Goal: Task Accomplishment & Management: Manage account settings

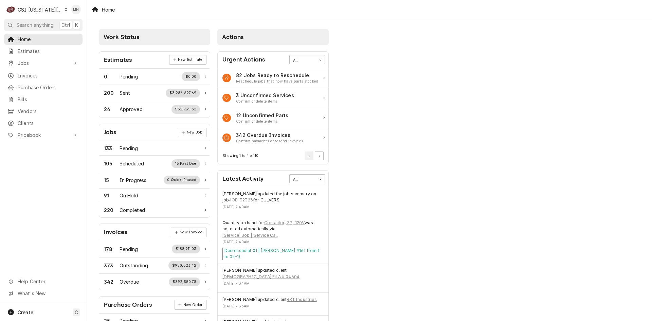
click at [40, 7] on div "CSI Kansas City" at bounding box center [40, 9] width 45 height 7
click at [68, 23] on div "CSI [US_STATE]" at bounding box center [116, 25] width 99 height 7
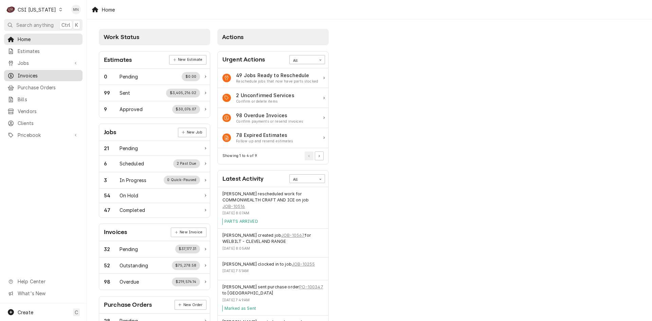
click at [29, 72] on span "Invoices" at bounding box center [49, 75] width 62 height 7
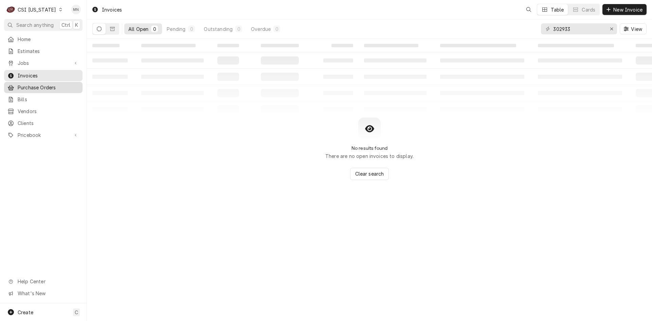
click at [26, 84] on span "Purchase Orders" at bounding box center [49, 87] width 62 height 7
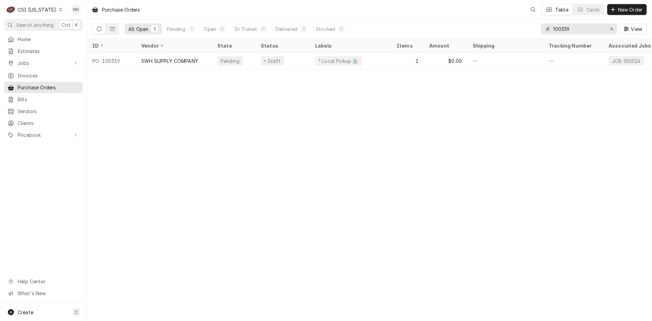
drag, startPoint x: 580, startPoint y: 31, endPoint x: 517, endPoint y: 29, distance: 62.9
click at [521, 29] on div "All Open 1 Pending 1 Open 0 In Transit 0 Delivered 0 Stocked 0 100339 View" at bounding box center [369, 28] width 555 height 19
type input "100343"
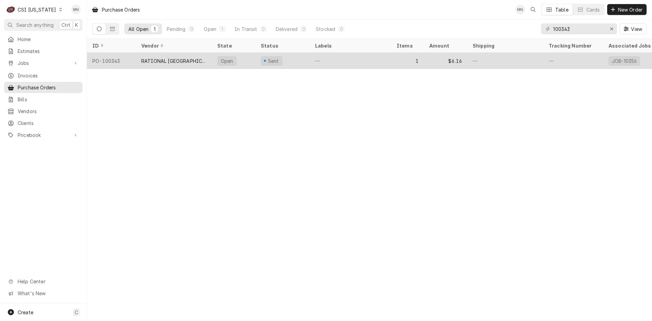
click at [156, 61] on div "RATIONAL USA" at bounding box center [173, 60] width 65 height 7
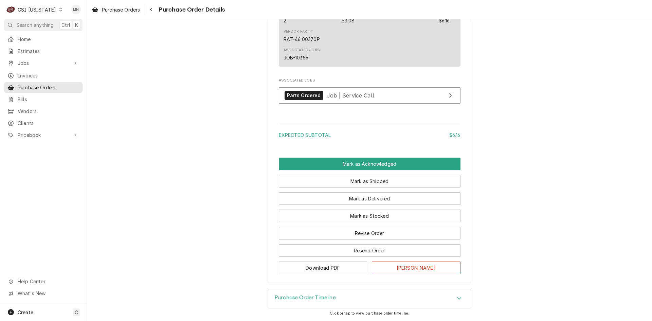
scroll to position [484, 0]
click at [358, 230] on button "Revise Order" at bounding box center [370, 233] width 182 height 13
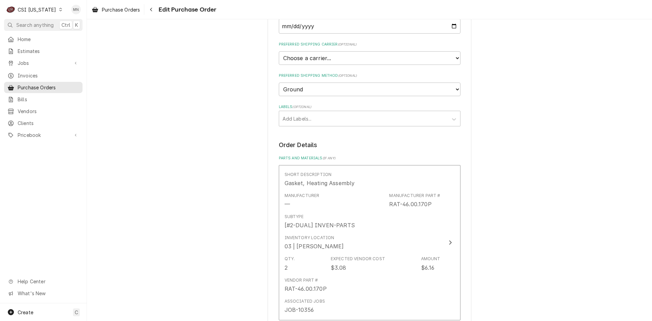
scroll to position [340, 0]
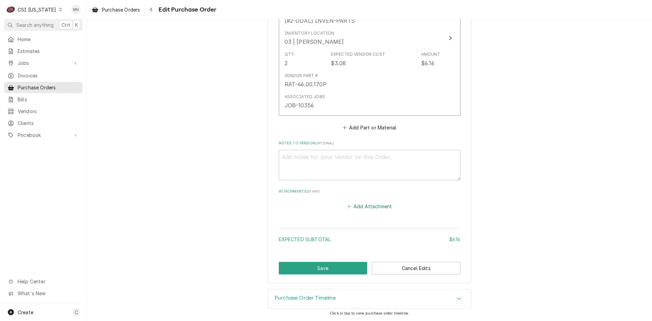
click at [365, 210] on button "Add Attachment" at bounding box center [370, 207] width 48 height 10
type textarea "x"
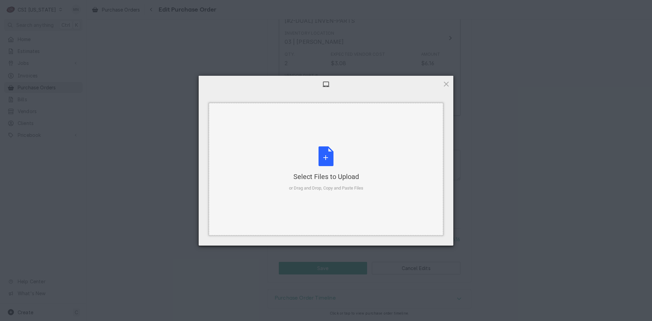
click at [323, 161] on div "Select Files to Upload or Drag and Drop, Copy and Paste Files" at bounding box center [326, 168] width 74 height 45
click at [449, 84] on span at bounding box center [446, 83] width 7 height 7
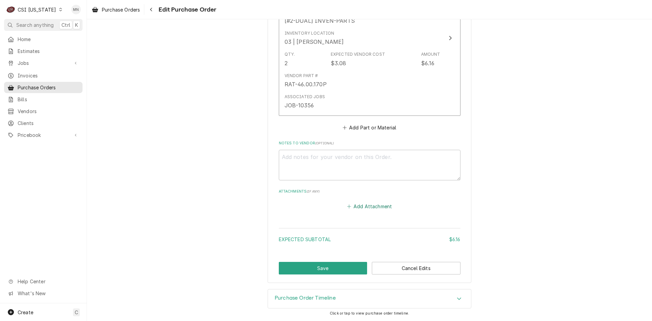
click at [366, 207] on button "Add Attachment" at bounding box center [370, 207] width 48 height 10
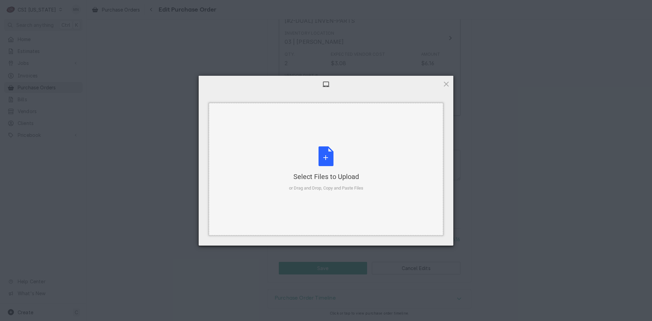
click at [325, 173] on div "Select Files to Upload" at bounding box center [326, 177] width 74 height 10
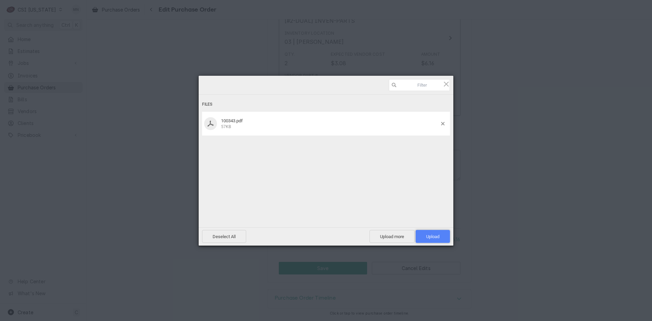
click at [439, 238] on span "Upload 1" at bounding box center [432, 236] width 13 height 5
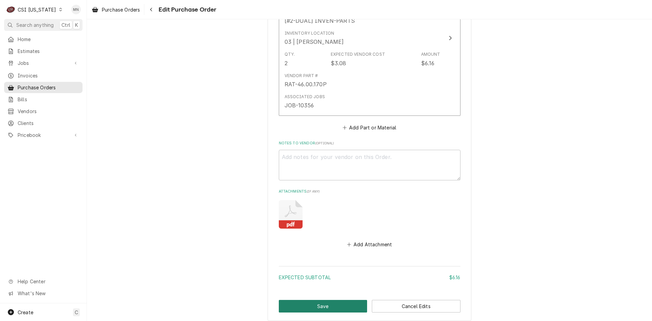
click at [298, 305] on button "Save" at bounding box center [323, 306] width 89 height 13
type textarea "x"
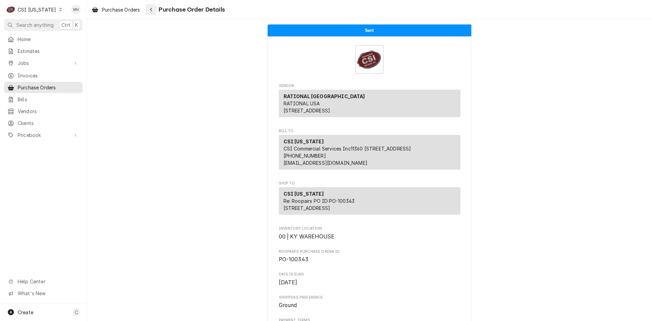
click at [154, 10] on div "Navigate back" at bounding box center [151, 9] width 7 height 7
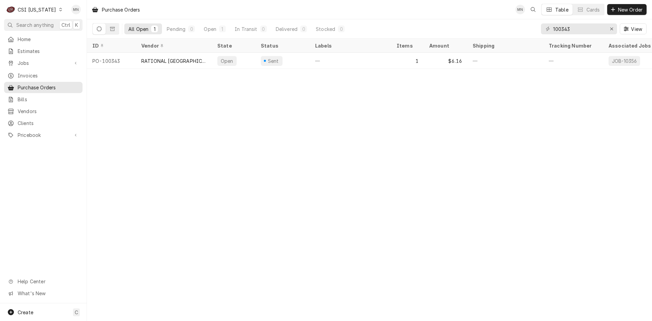
click at [40, 7] on div "CSI Kentucky" at bounding box center [37, 9] width 38 height 7
click at [71, 12] on div "CSI [US_STATE][GEOGRAPHIC_DATA]" at bounding box center [106, 13] width 90 height 7
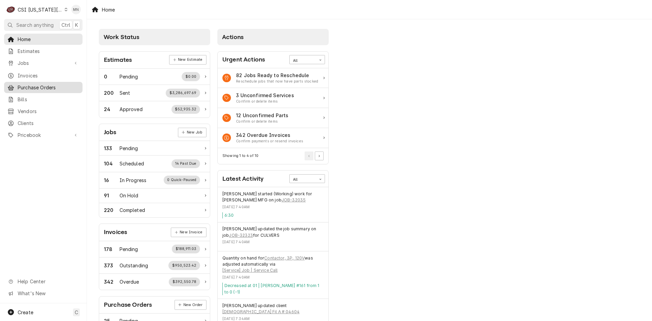
click at [30, 84] on span "Purchase Orders" at bounding box center [49, 87] width 62 height 7
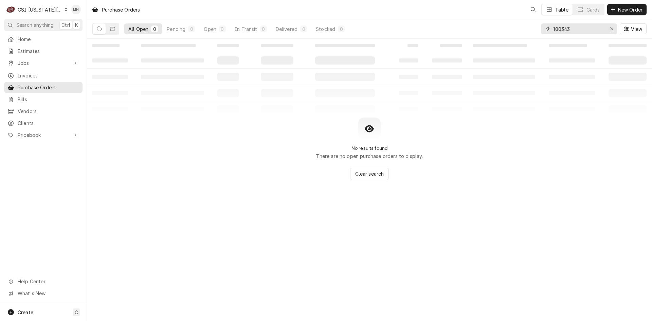
drag, startPoint x: 575, startPoint y: 28, endPoint x: 488, endPoint y: 30, distance: 87.7
click at [489, 30] on div "All Open 0 Pending 0 Open 0 In Transit 0 Delivered 0 Stocked 0 100343 View" at bounding box center [369, 28] width 555 height 19
type input "301394"
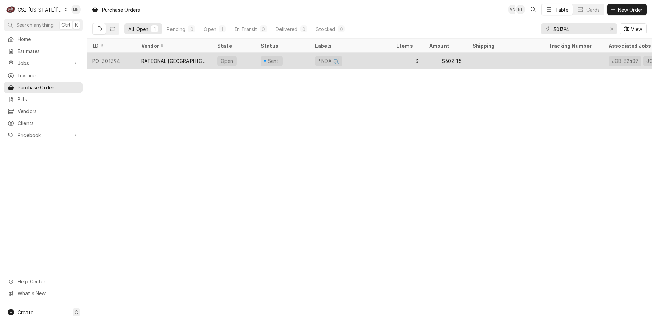
click at [173, 59] on div "RATIONAL USA" at bounding box center [173, 60] width 65 height 7
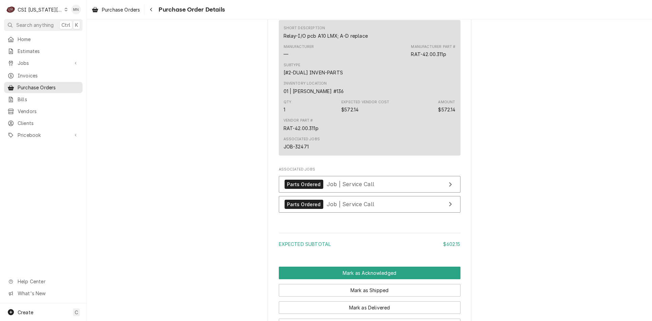
scroll to position [782, 0]
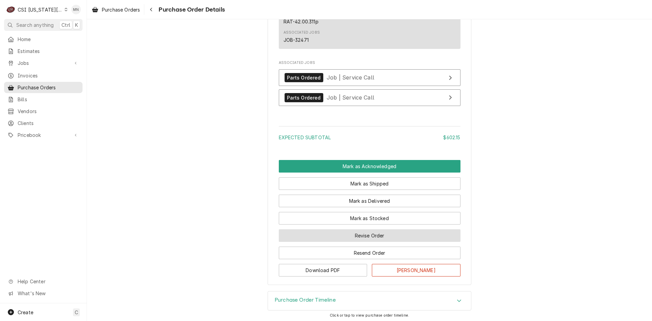
click at [381, 242] on button "Revise Order" at bounding box center [370, 235] width 182 height 13
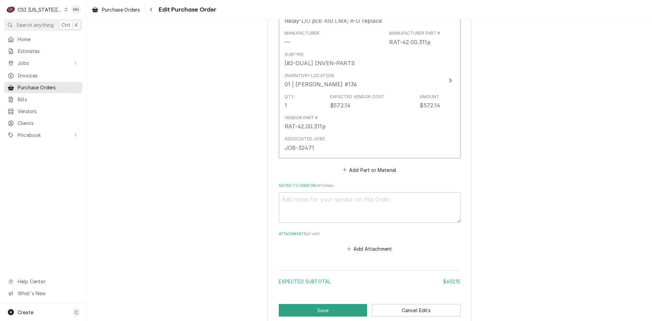
scroll to position [658, 0]
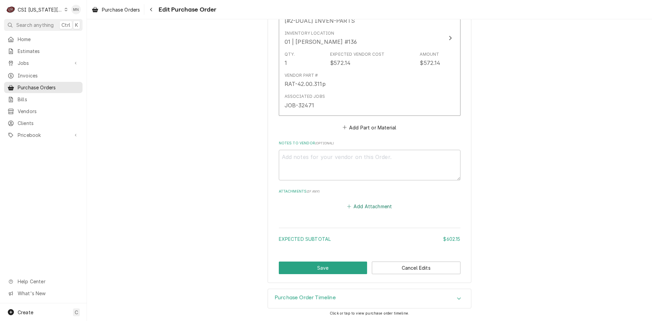
click at [356, 207] on button "Add Attachment" at bounding box center [370, 207] width 48 height 10
type textarea "x"
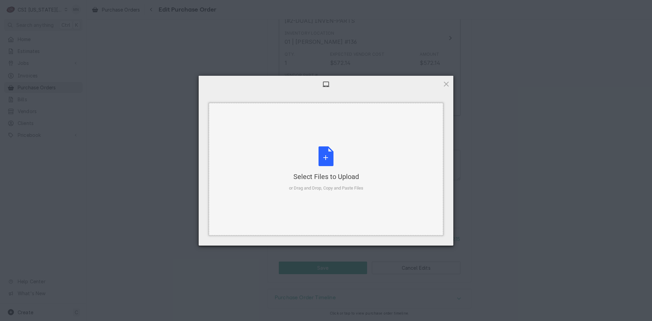
click at [317, 170] on div "Select Files to Upload or Drag and Drop, Copy and Paste Files" at bounding box center [326, 168] width 74 height 45
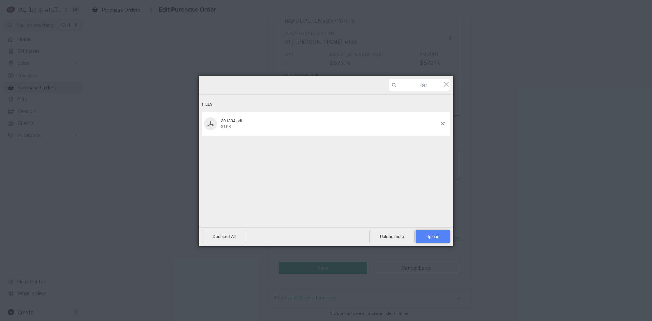
click at [437, 239] on span "Upload 1" at bounding box center [432, 236] width 13 height 5
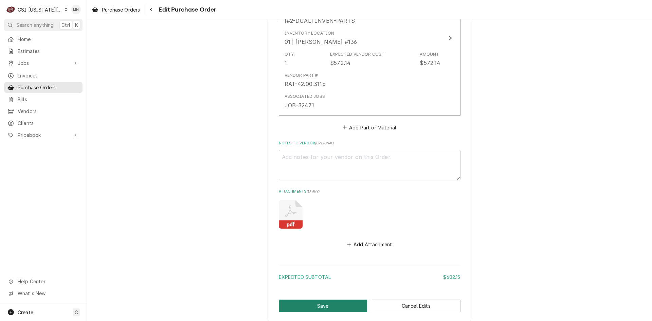
click at [312, 304] on button "Save" at bounding box center [323, 306] width 89 height 13
type textarea "x"
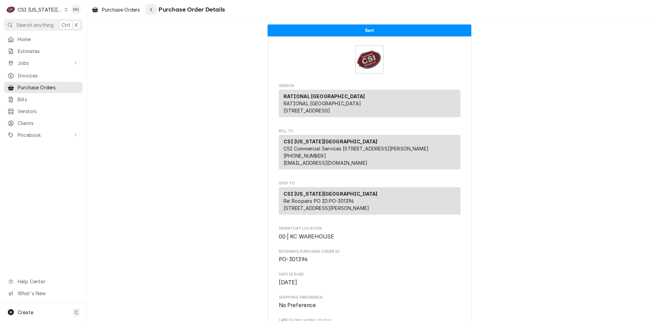
click at [157, 11] on button "Navigate back" at bounding box center [151, 9] width 11 height 11
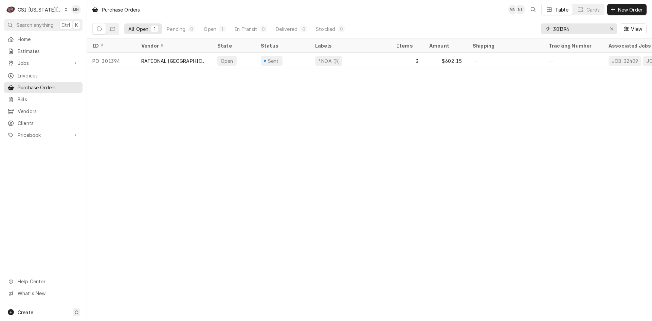
drag, startPoint x: 577, startPoint y: 28, endPoint x: 542, endPoint y: 29, distance: 34.3
click at [542, 29] on div "301394" at bounding box center [579, 28] width 76 height 11
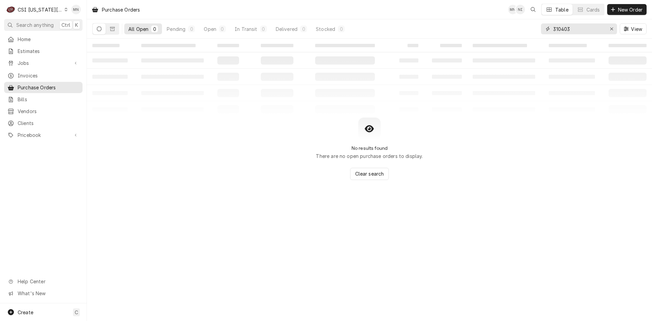
click at [570, 28] on input "310403" at bounding box center [579, 28] width 51 height 11
drag, startPoint x: 572, startPoint y: 28, endPoint x: 536, endPoint y: 28, distance: 35.7
click at [536, 28] on div "All Open 0 Pending 0 Open 0 In Transit 0 Delivered 0 Stocked 0 310403 View" at bounding box center [369, 28] width 555 height 19
type input "301403"
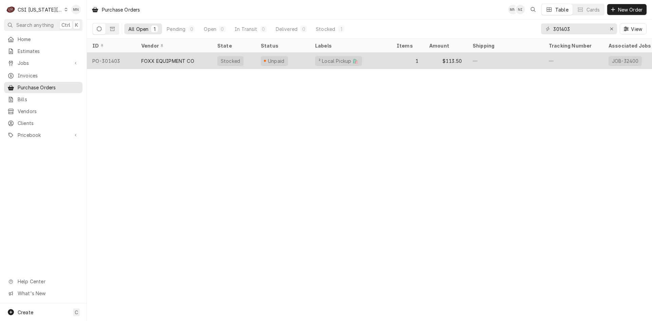
click at [172, 60] on div "FOXX EQUIPMENT CO" at bounding box center [167, 60] width 53 height 7
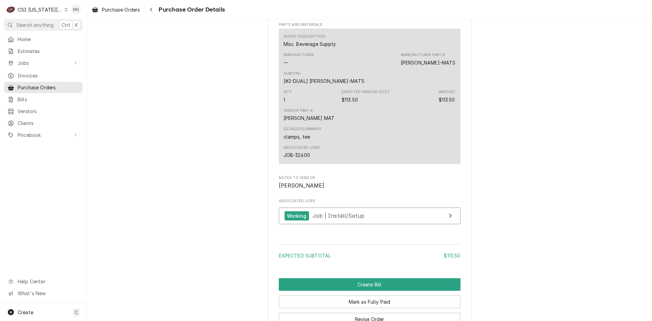
scroll to position [565, 0]
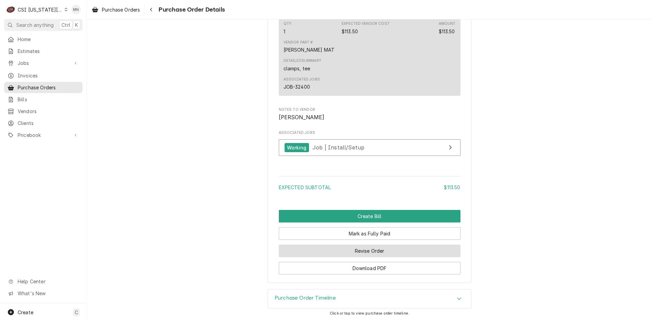
click at [384, 250] on button "Revise Order" at bounding box center [370, 251] width 182 height 13
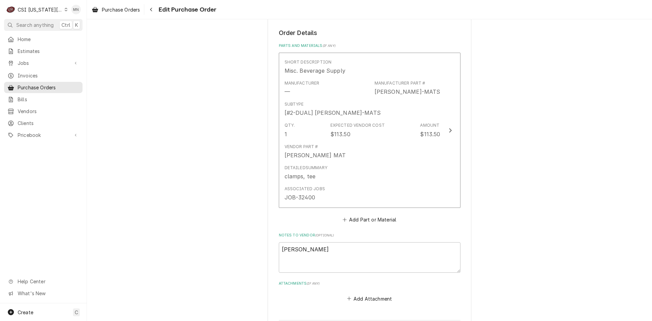
scroll to position [340, 0]
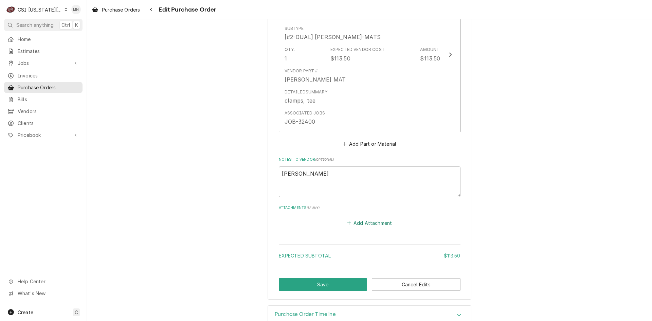
click at [366, 226] on button "Add Attachment" at bounding box center [370, 223] width 48 height 10
type textarea "x"
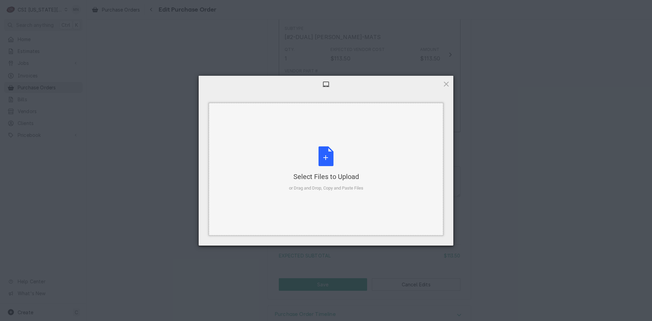
click at [343, 168] on div "Select Files to Upload or Drag and Drop, Copy and Paste Files" at bounding box center [326, 168] width 74 height 45
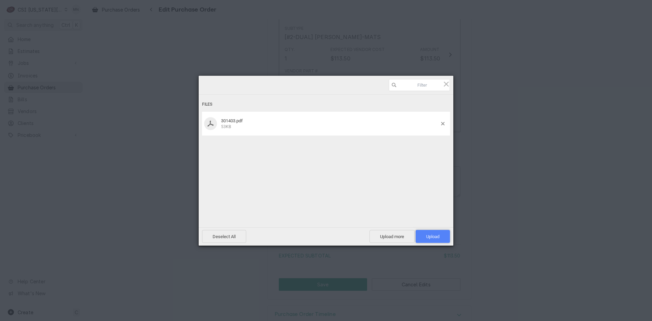
click at [434, 233] on span "Upload 1" at bounding box center [433, 236] width 34 height 13
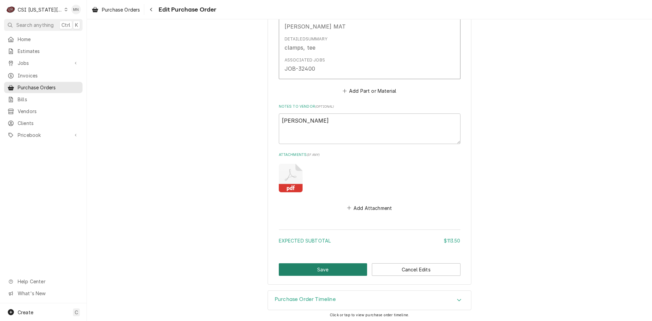
scroll to position [394, 0]
click at [320, 265] on button "Save" at bounding box center [323, 268] width 89 height 13
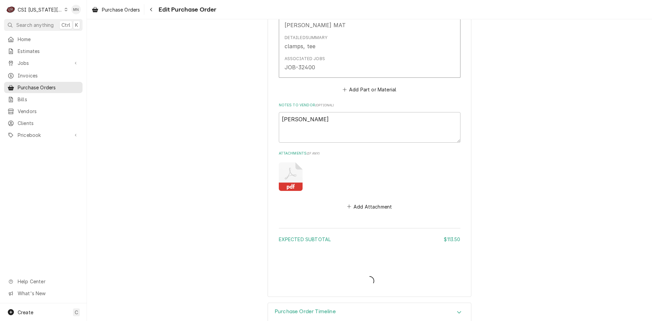
type textarea "x"
